Goal: Find specific page/section: Find specific page/section

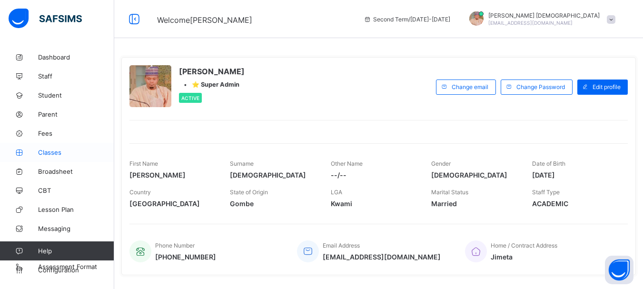
click at [42, 151] on span "Classes" at bounding box center [76, 153] width 76 height 8
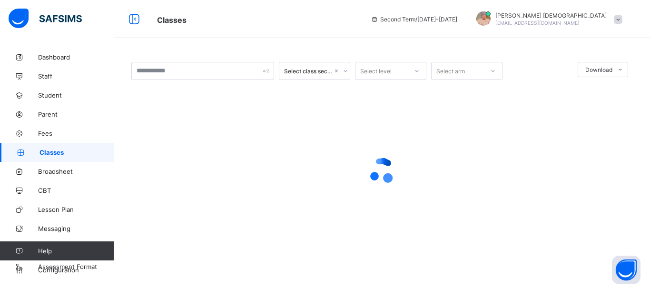
click at [42, 151] on span "Classes" at bounding box center [77, 153] width 75 height 8
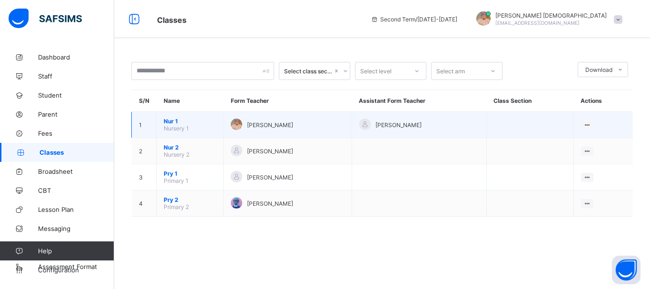
click at [202, 130] on td "Nur 1 Nursery 1" at bounding box center [190, 125] width 67 height 26
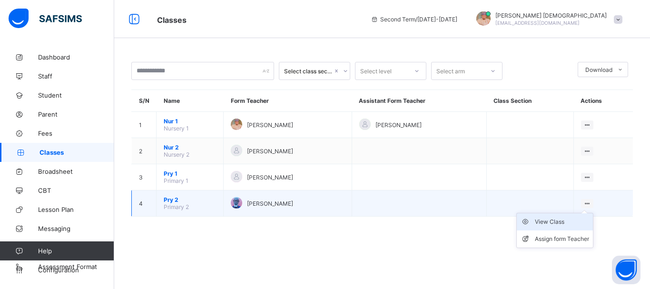
click at [550, 226] on div "View Class" at bounding box center [562, 222] width 54 height 10
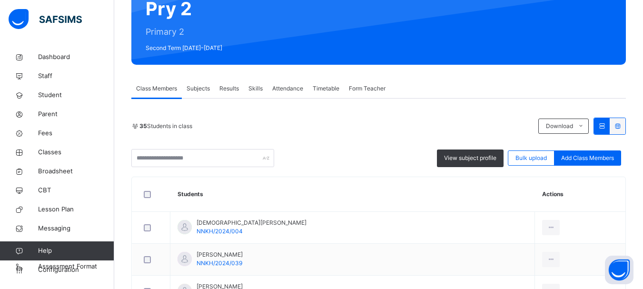
scroll to position [152, 0]
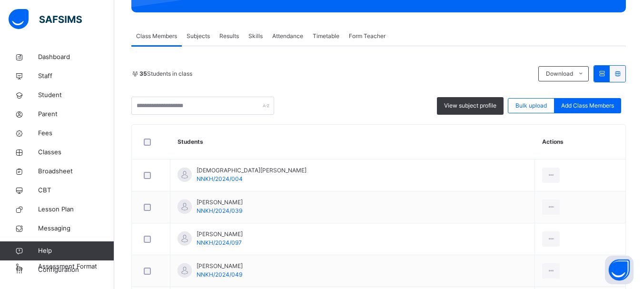
click at [202, 40] on span "Subjects" at bounding box center [198, 36] width 23 height 9
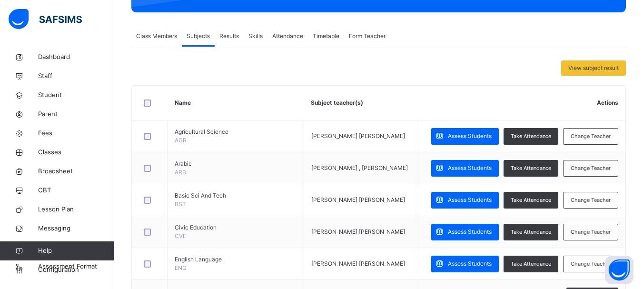
click at [145, 98] on div at bounding box center [150, 103] width 21 height 20
click at [147, 102] on div at bounding box center [150, 103] width 21 height 20
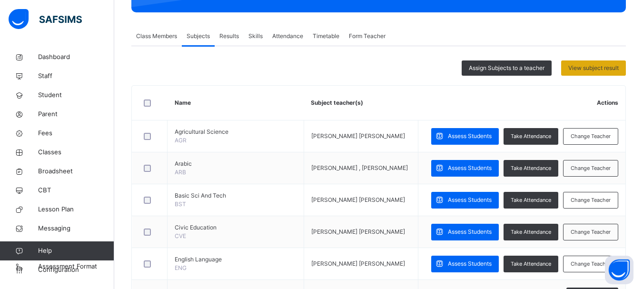
click at [594, 69] on span "View subject result" at bounding box center [594, 68] width 50 height 9
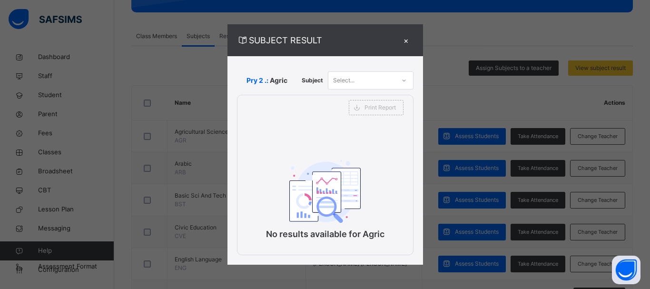
click at [380, 80] on div "Select..." at bounding box center [362, 80] width 67 height 15
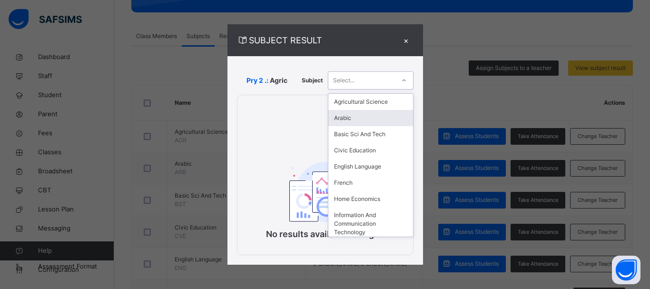
click at [354, 117] on div "Arabic" at bounding box center [371, 118] width 85 height 16
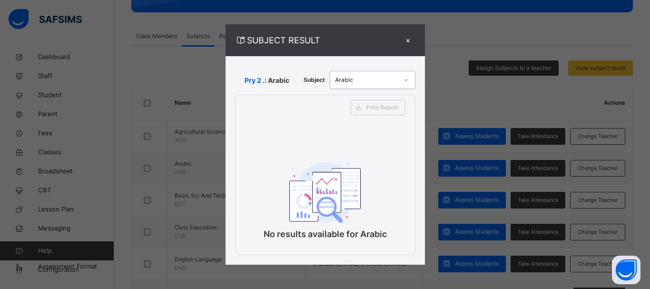
click at [412, 36] on div "×" at bounding box center [408, 40] width 14 height 13
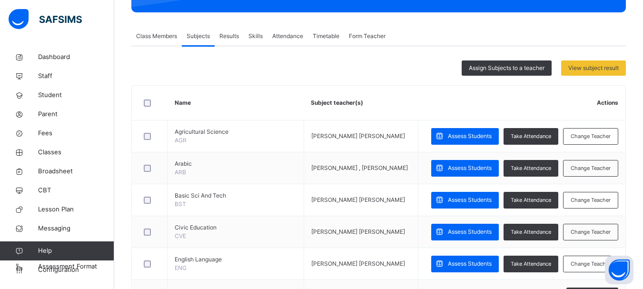
click at [412, 36] on div "Class Members Subjects Results Skills Attendance Timetable Form Teacher" at bounding box center [378, 37] width 495 height 20
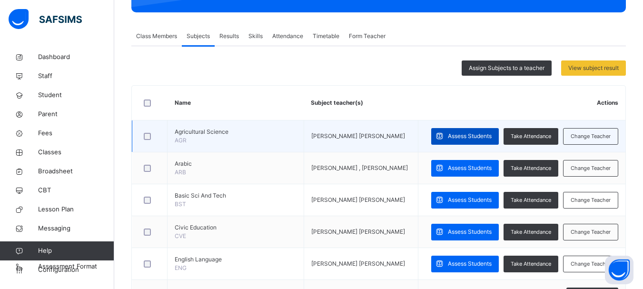
click at [492, 133] on span "Assess Students" at bounding box center [470, 136] width 44 height 9
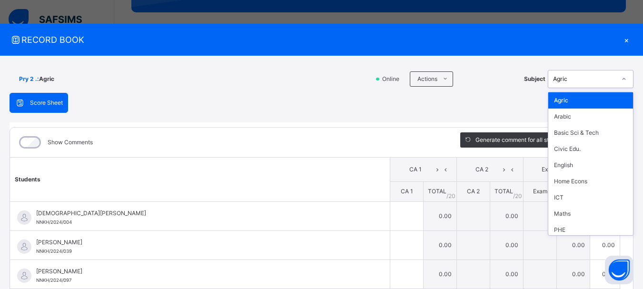
click at [616, 79] on div at bounding box center [624, 78] width 16 height 15
click at [585, 113] on div "Arabic" at bounding box center [591, 117] width 85 height 16
